Goal: Transaction & Acquisition: Purchase product/service

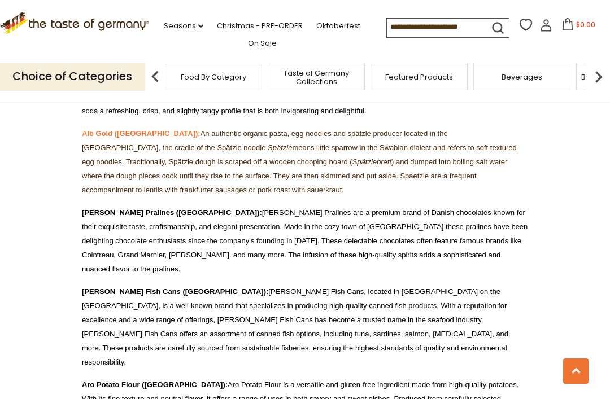
scroll to position [591, 0]
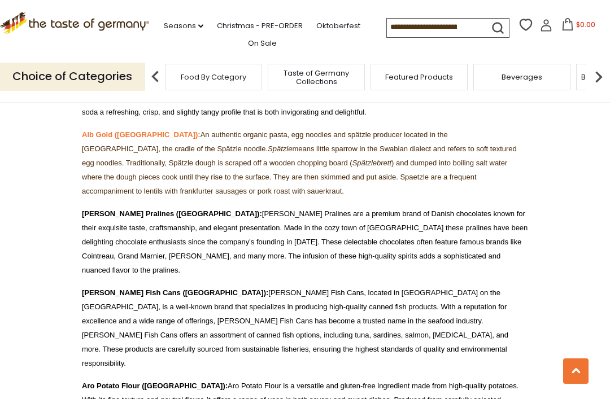
click at [271, 76] on span "Taste of Germany Collections" at bounding box center [316, 77] width 90 height 17
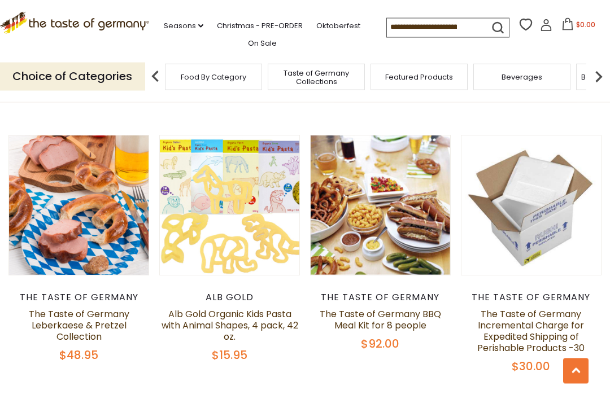
scroll to position [613, 0]
click at [595, 75] on img at bounding box center [598, 77] width 23 height 23
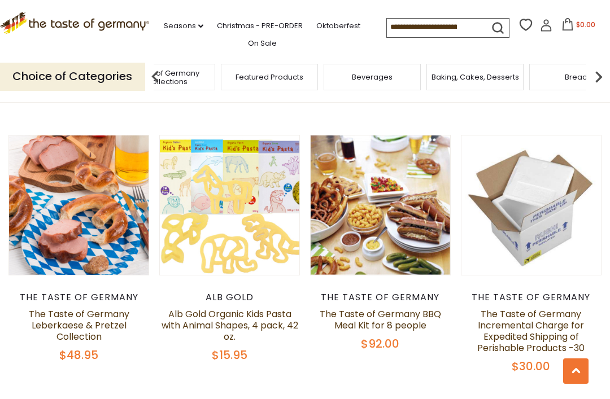
click at [595, 77] on img at bounding box center [598, 77] width 23 height 23
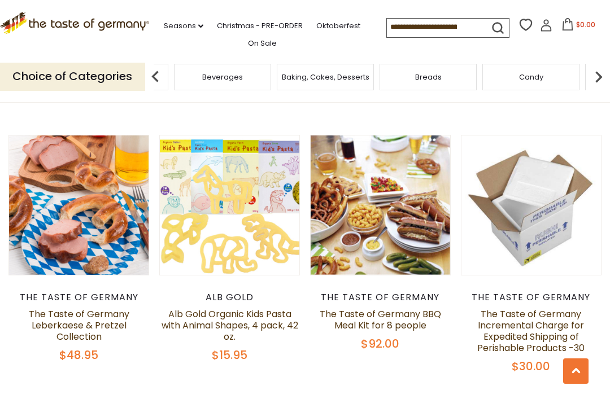
click at [594, 77] on img at bounding box center [598, 77] width 23 height 23
click at [155, 75] on img at bounding box center [155, 77] width 23 height 23
click at [169, 71] on div "Cereal" at bounding box center [120, 77] width 97 height 27
click at [155, 73] on img at bounding box center [155, 77] width 23 height 23
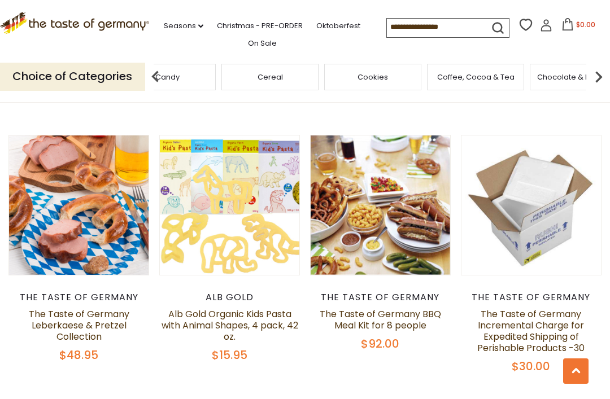
click at [156, 71] on img at bounding box center [155, 77] width 23 height 23
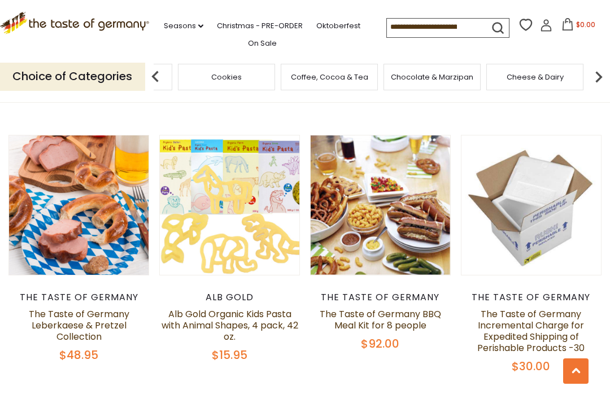
click at [172, 73] on div "Cereal" at bounding box center [123, 77] width 97 height 27
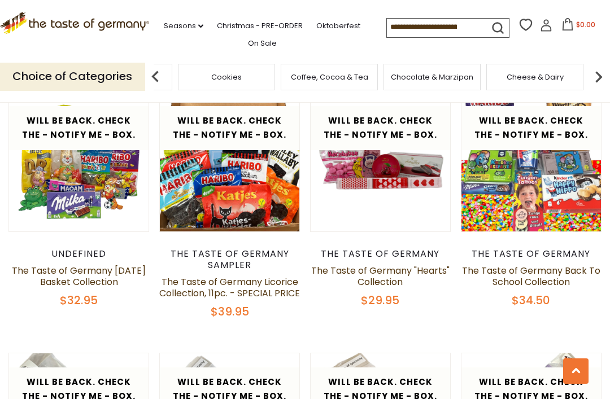
scroll to position [1723, 0]
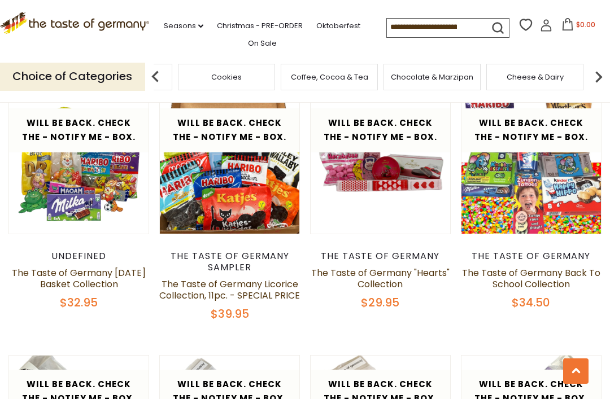
click at [99, 272] on link "The Taste of Germany Easter Basket Collection" at bounding box center [79, 279] width 134 height 24
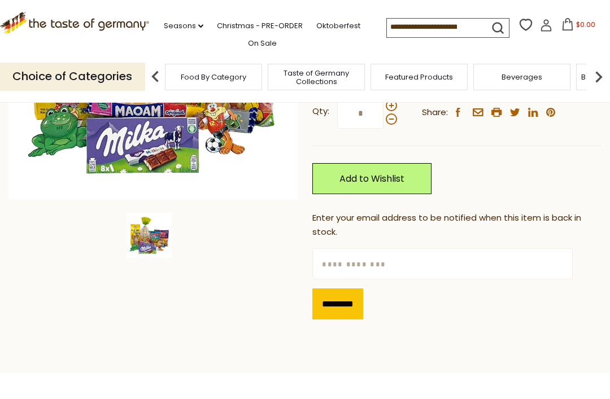
scroll to position [247, 0]
